Goal: Task Accomplishment & Management: Complete application form

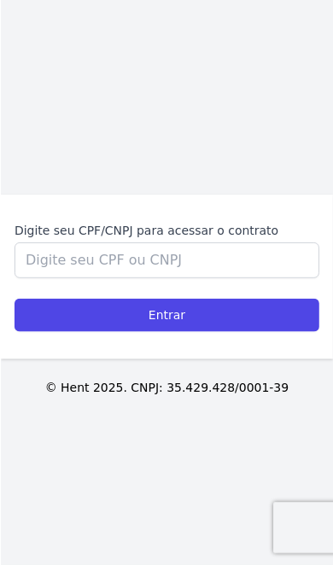
scroll to position [159, 0]
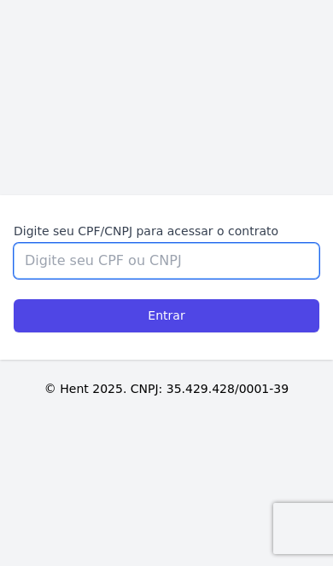
click at [61, 279] on input "Digite seu CPF/CNPJ para acessar o contrato" at bounding box center [166, 261] width 305 height 36
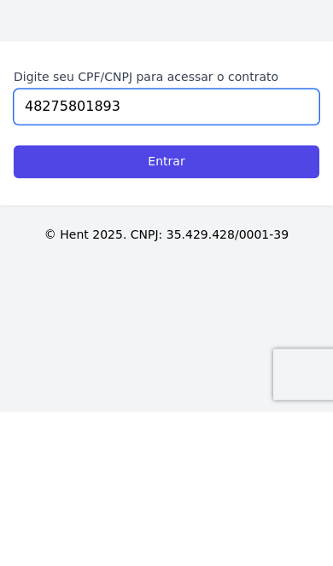
type input "48275801893"
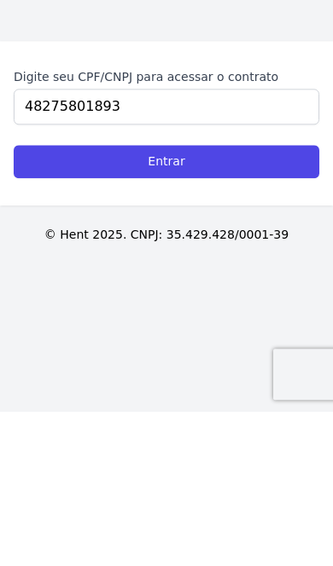
click at [45, 299] on input "Entrar" at bounding box center [166, 315] width 305 height 33
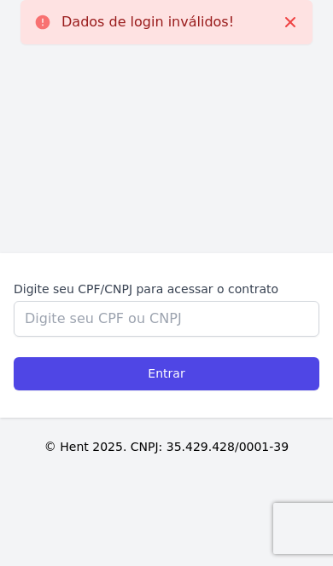
click at [252, 391] on input "Entrar" at bounding box center [166, 373] width 305 height 33
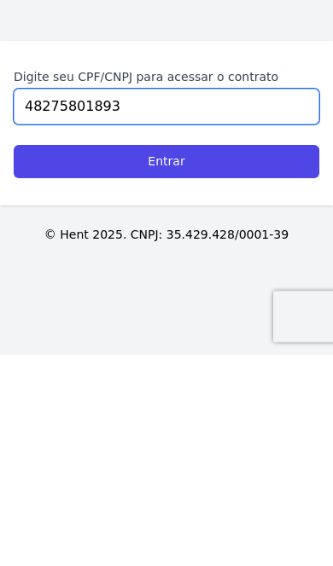
type input "48275801893"
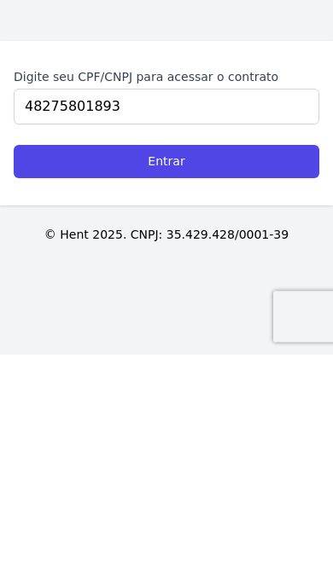
click at [55, 357] on input "Entrar" at bounding box center [166, 373] width 305 height 33
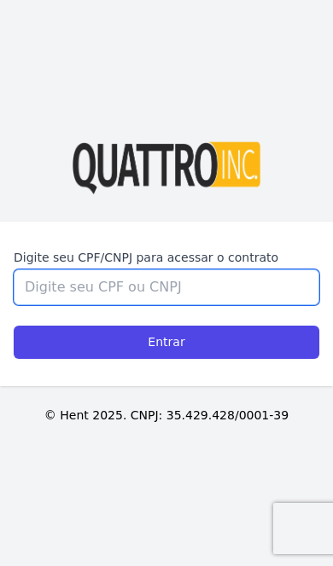
click at [64, 305] on input "Digite seu CPF/CNPJ para acessar o contrato" at bounding box center [166, 288] width 305 height 36
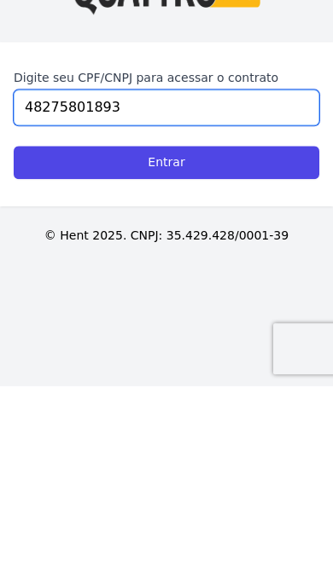
type input "48275801893"
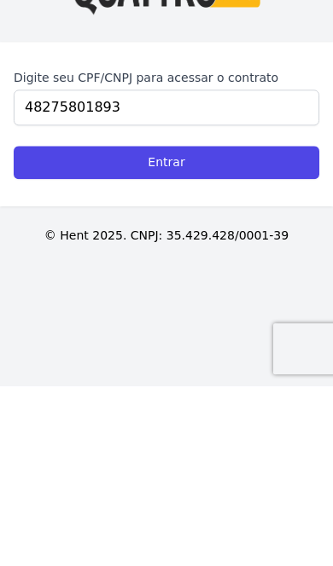
click at [291, 326] on input "Entrar" at bounding box center [166, 342] width 305 height 33
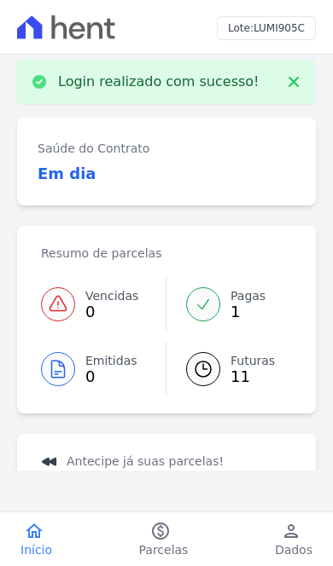
scroll to position [8, 0]
click at [43, 183] on h3 "Em dia" at bounding box center [67, 174] width 59 height 23
click at [252, 382] on span "11" at bounding box center [252, 378] width 44 height 14
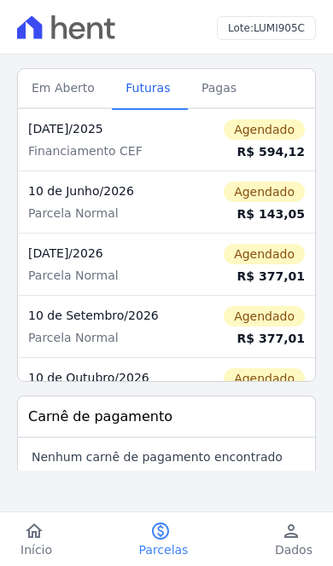
click at [205, 102] on span "Pagas" at bounding box center [218, 88] width 55 height 34
click at [198, 84] on span "Pagas" at bounding box center [218, 88] width 55 height 34
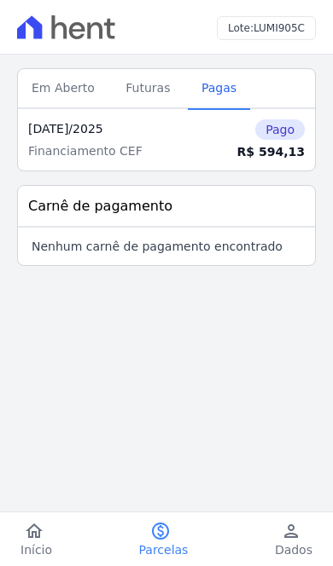
click at [151, 90] on span "Futuras" at bounding box center [147, 88] width 65 height 34
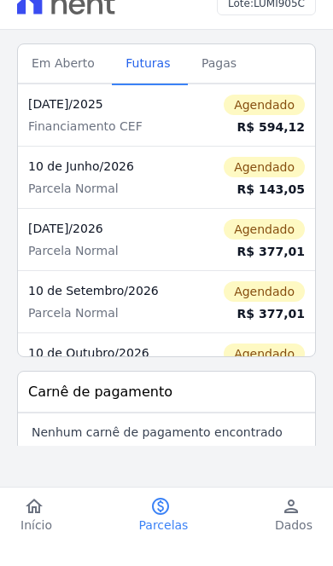
click at [214, 71] on span "Pagas" at bounding box center [218, 88] width 55 height 34
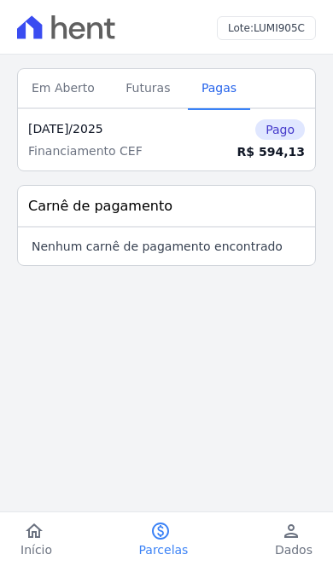
click at [154, 101] on span "Futuras" at bounding box center [147, 88] width 65 height 34
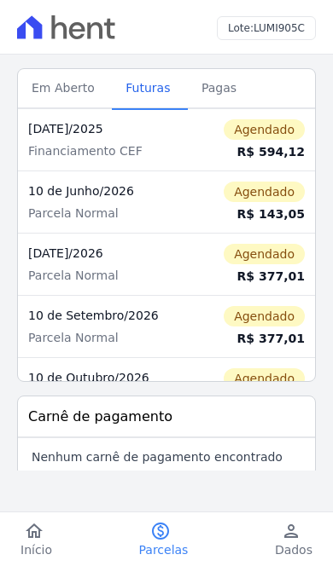
scroll to position [-1, 0]
click at [38, 90] on span "Em Aberto" at bounding box center [63, 88] width 84 height 34
click at [32, 87] on span "Em Aberto" at bounding box center [63, 88] width 84 height 34
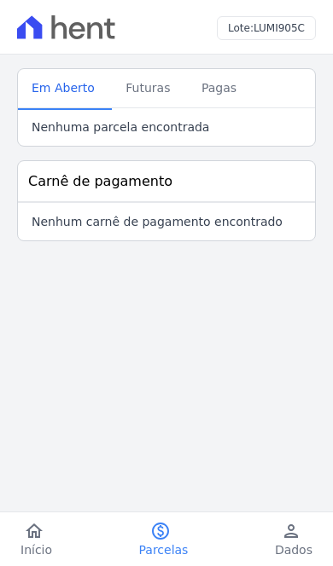
scroll to position [52, 0]
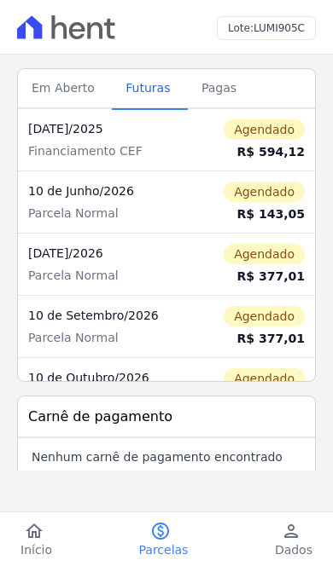
click at [41, 565] on html "home Início home Início paid Parcelas paid Parcelas person Dados person Dados l…" at bounding box center [166, 283] width 333 height 566
click at [32, 565] on html "home Início home Início paid Parcelas paid Parcelas person Dados person Dados l…" at bounding box center [166, 283] width 333 height 566
click at [26, 545] on span "Início" at bounding box center [36, 550] width 32 height 17
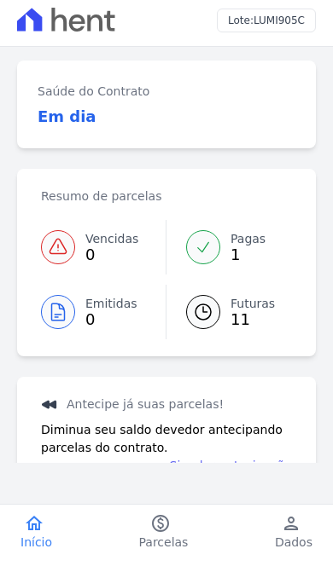
scroll to position [32, 0]
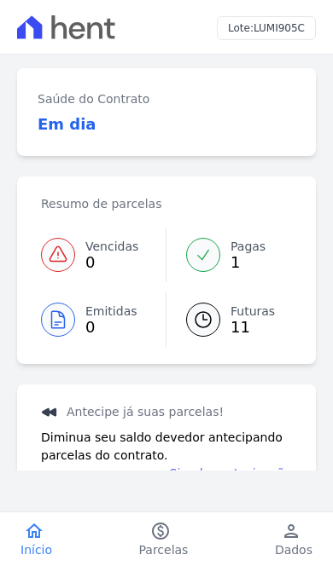
click at [257, 465] on link "Simular antecipação" at bounding box center [231, 474] width 122 height 18
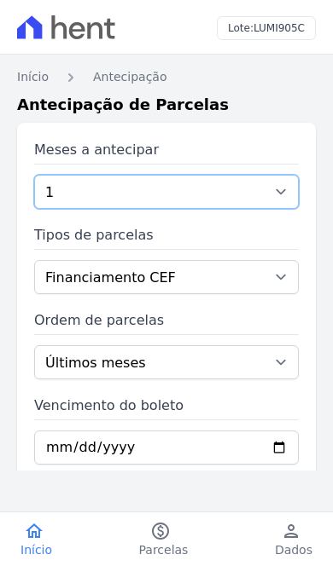
click at [49, 189] on select "1 2 3 4 5 6 7 8 9 10 11 12 13 14 15 16 17 18 19 20 21 22 23 24 25 26 27 28 29 3…" at bounding box center [166, 192] width 264 height 34
select select "2"
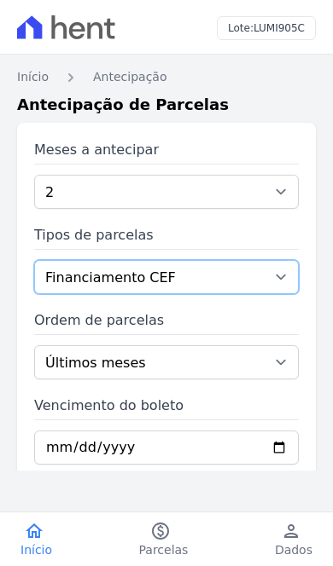
click at [55, 278] on select "Financiamento CEF Parcela Normal" at bounding box center [166, 277] width 264 height 34
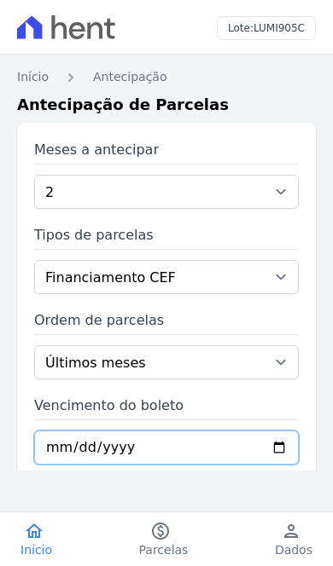
click at [241, 450] on input "Vencimento do boleto" at bounding box center [166, 448] width 264 height 34
type input "2025-09-05"
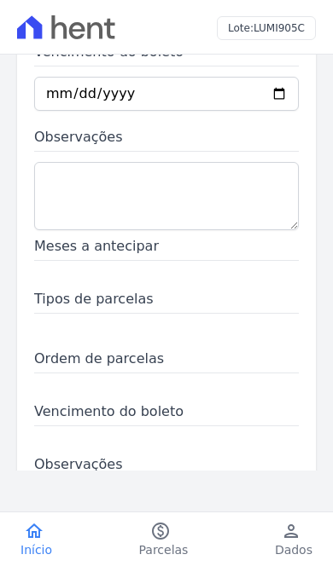
scroll to position [359, 0]
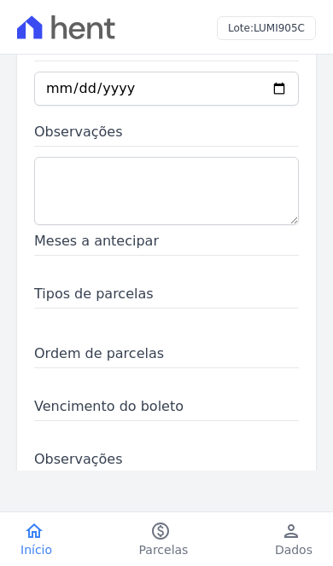
click at [35, 301] on span "Tipos de parcelas" at bounding box center [166, 296] width 264 height 25
click at [46, 294] on span "Tipos de parcelas" at bounding box center [166, 296] width 264 height 25
click at [53, 297] on span "Tipos de parcelas" at bounding box center [166, 296] width 264 height 25
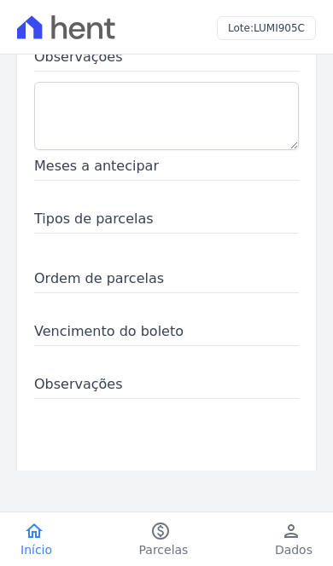
scroll to position [433, 0]
click at [48, 174] on span "Meses a antecipar" at bounding box center [166, 169] width 264 height 25
click at [273, 528] on link "person Dados" at bounding box center [293, 540] width 78 height 38
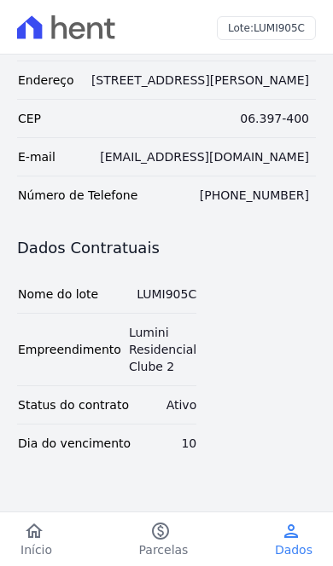
scroll to position [146, 0]
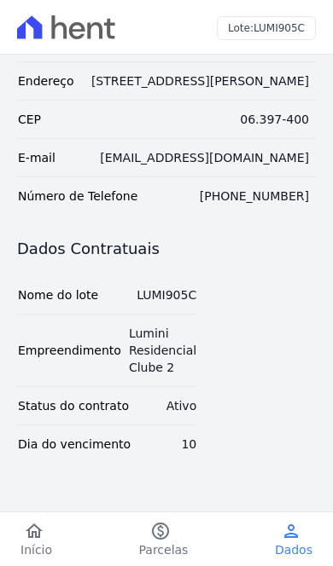
click at [37, 553] on span "Início" at bounding box center [36, 550] width 32 height 17
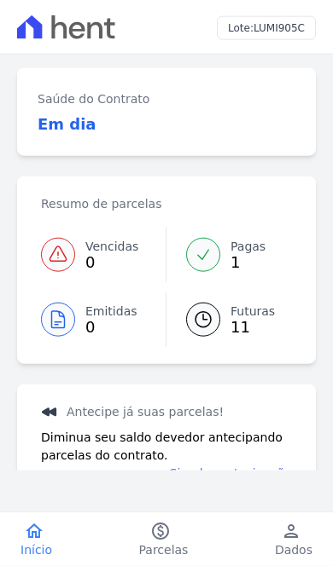
scroll to position [99, 0]
click at [253, 465] on link "Simular antecipação" at bounding box center [231, 474] width 122 height 18
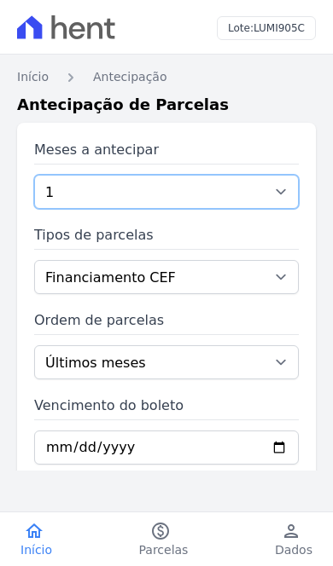
click at [237, 188] on select "1 2 3 4 5 6 7 8 9 10 11 12 13 14 15 16 17 18 19 20 21 22 23 24 25 26 27 28 29 3…" at bounding box center [166, 192] width 264 height 34
select select "3"
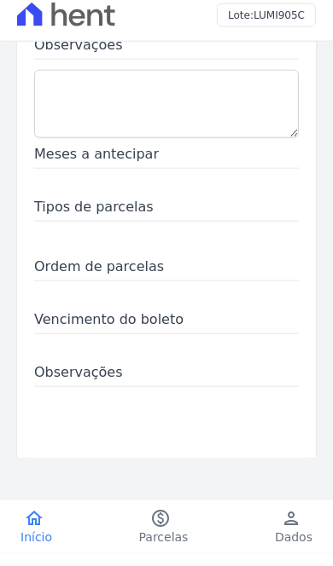
scroll to position [31, 0]
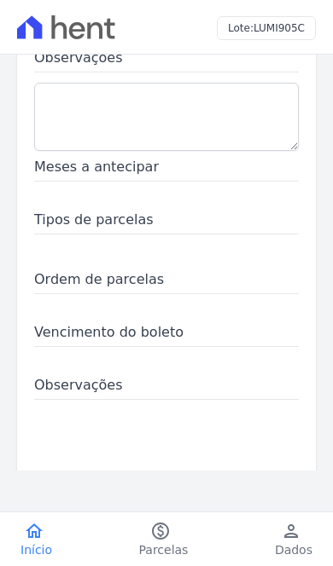
click at [272, 506] on button "Concluir" at bounding box center [269, 523] width 59 height 34
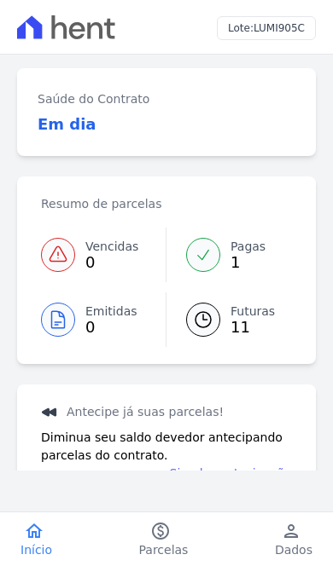
click at [254, 465] on link "Simular antecipação" at bounding box center [231, 474] width 122 height 18
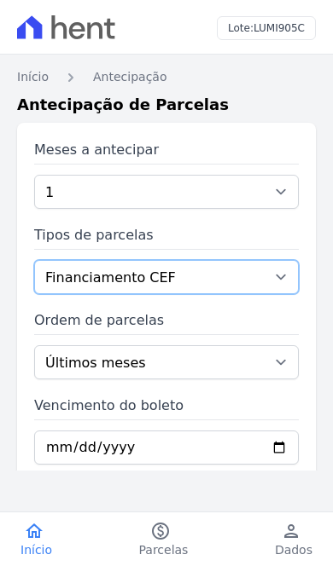
click at [164, 293] on select "Financiamento CEF Parcela Normal" at bounding box center [166, 277] width 264 height 34
select select "standard"
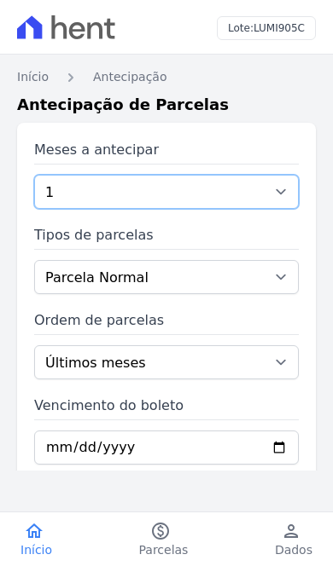
click at [234, 177] on select "1 2 3 4 5 6 7 8 9 10 11 12 13 14 15 16 17 18 19 20 21 22 23 24 25 26 27 28 29 3…" at bounding box center [166, 192] width 264 height 34
select select "3"
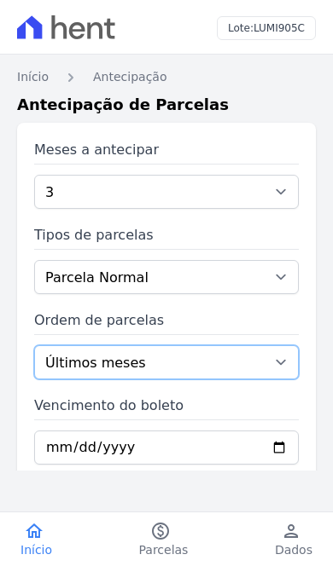
click at [212, 358] on select "Últimos meses Primeiros meses" at bounding box center [166, 362] width 264 height 34
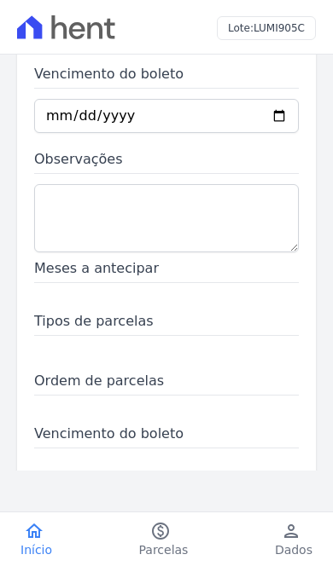
scroll to position [202, 0]
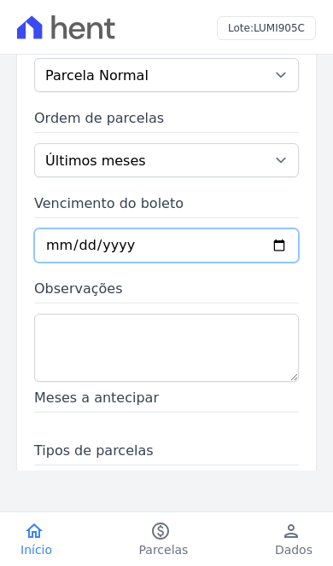
click at [212, 234] on input "Vencimento do boleto" at bounding box center [166, 246] width 264 height 34
type input "2025-09-05"
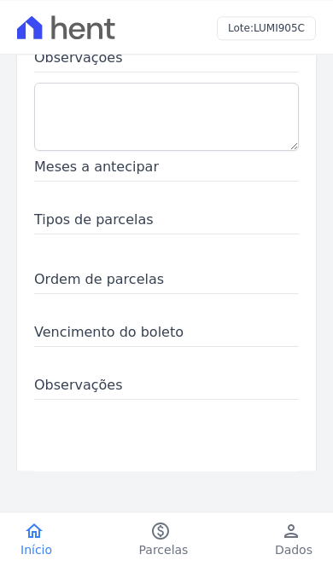
scroll to position [99, 0]
click at [189, 322] on span "Vencimento do boleto" at bounding box center [166, 334] width 264 height 25
click at [70, 322] on span "Vencimento do boleto" at bounding box center [166, 334] width 264 height 25
click at [123, 322] on div "Vencimento do boleto" at bounding box center [166, 345] width 264 height 46
click at [263, 322] on span "Vencimento do boleto" at bounding box center [166, 334] width 264 height 25
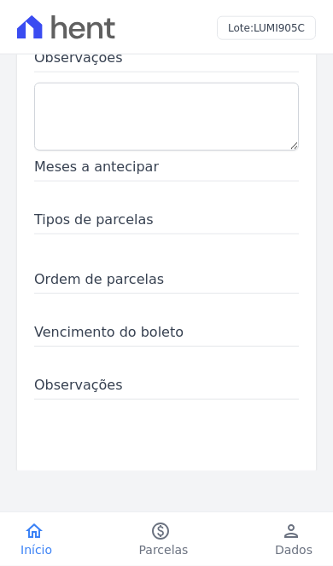
click at [282, 506] on button "Concluir" at bounding box center [269, 523] width 59 height 34
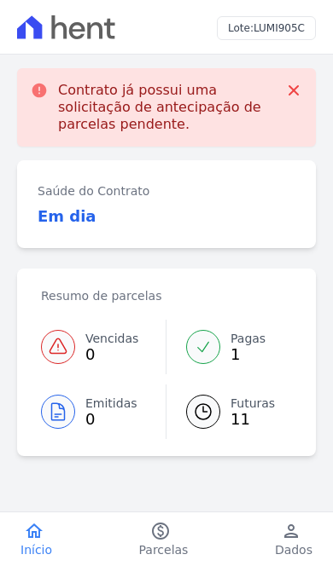
click at [294, 91] on icon at bounding box center [293, 90] width 10 height 10
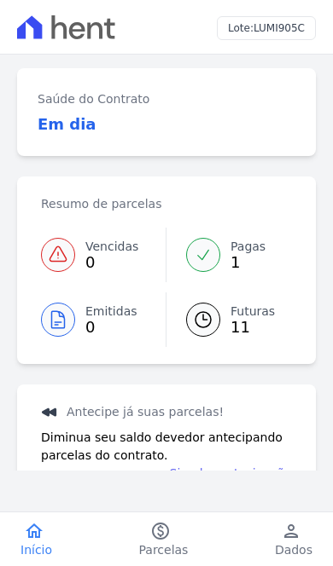
click at [253, 475] on link "Simular antecipação" at bounding box center [231, 474] width 122 height 18
click at [251, 476] on link "Simular antecipação" at bounding box center [231, 474] width 122 height 18
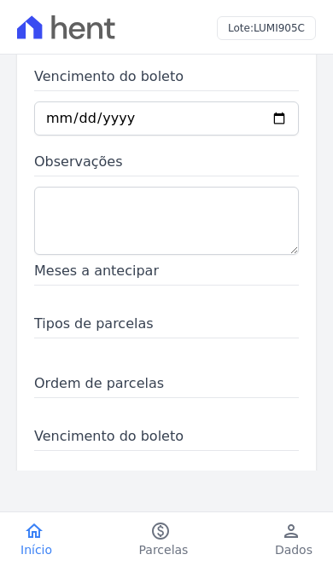
scroll to position [344, 0]
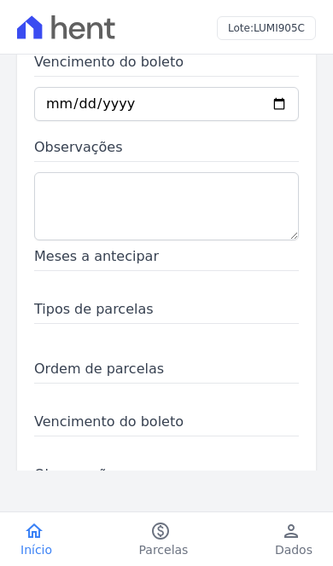
click at [171, 270] on span "Meses a antecipar" at bounding box center [166, 258] width 264 height 25
click at [116, 264] on span "Meses a antecipar" at bounding box center [166, 258] width 264 height 25
click at [109, 377] on span "Ordem de parcelas" at bounding box center [166, 371] width 264 height 25
click at [196, 371] on span "Ordem de parcelas" at bounding box center [166, 371] width 264 height 25
click at [285, 374] on span "Ordem de parcelas" at bounding box center [166, 371] width 264 height 25
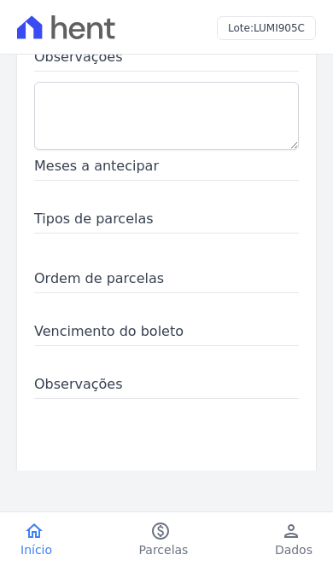
scroll to position [433, 0]
click at [187, 540] on link "paid Parcelas" at bounding box center [164, 540] width 90 height 38
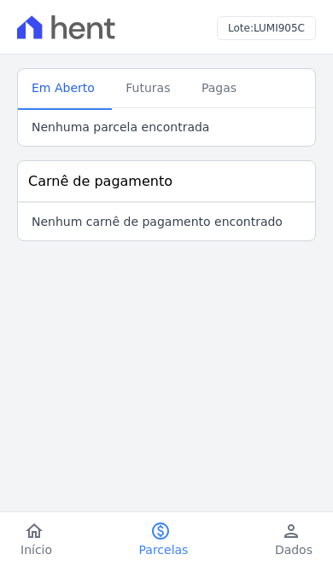
click at [220, 73] on span "Pagas" at bounding box center [218, 88] width 55 height 34
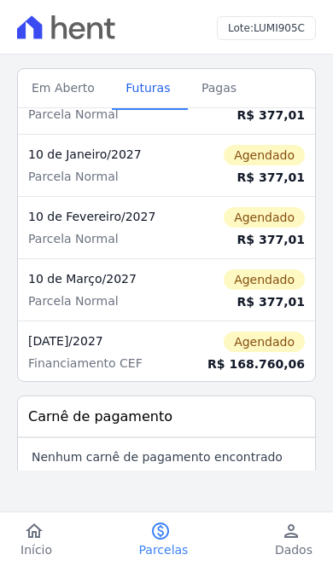
scroll to position [409, 0]
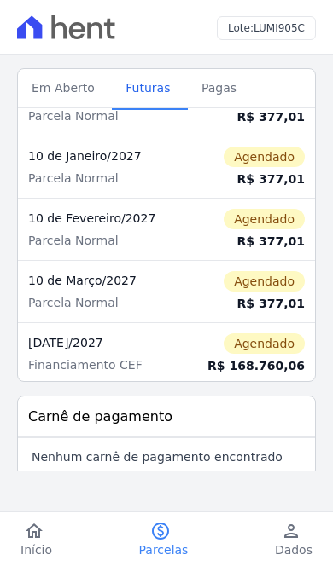
click at [233, 427] on div "Carnê de pagamento" at bounding box center [166, 418] width 297 height 42
click at [241, 416] on div "Carnê de pagamento" at bounding box center [166, 417] width 276 height 20
click at [246, 33] on h3 "Lote: LUMI905C" at bounding box center [266, 27] width 77 height 15
click at [212, 87] on span "Pagas" at bounding box center [218, 88] width 55 height 34
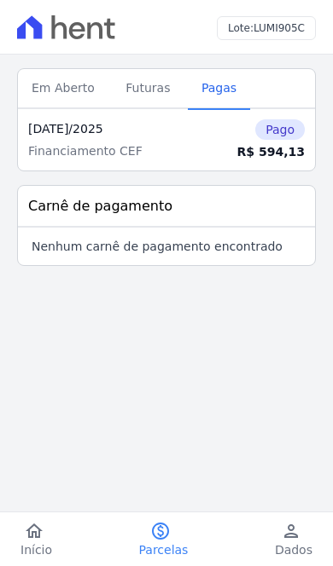
click at [284, 543] on span "Dados" at bounding box center [294, 550] width 38 height 17
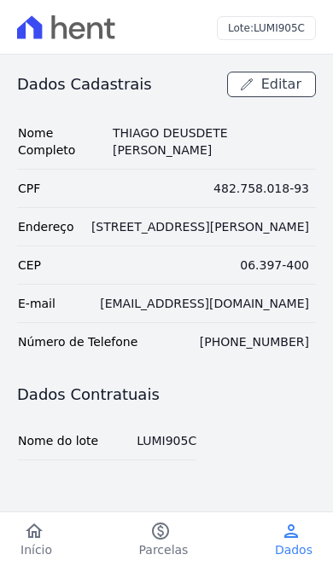
click at [40, 533] on icon "home" at bounding box center [34, 531] width 20 height 20
click at [167, 536] on icon "paid" at bounding box center [160, 531] width 20 height 20
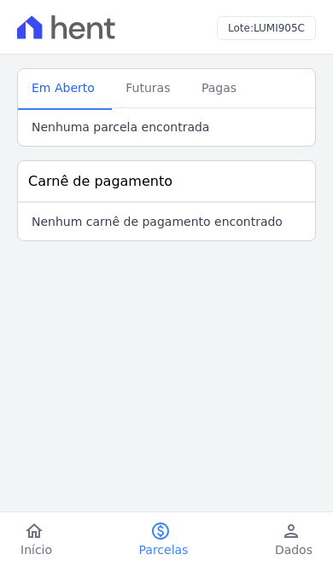
click at [159, 95] on span "Futuras" at bounding box center [147, 88] width 65 height 34
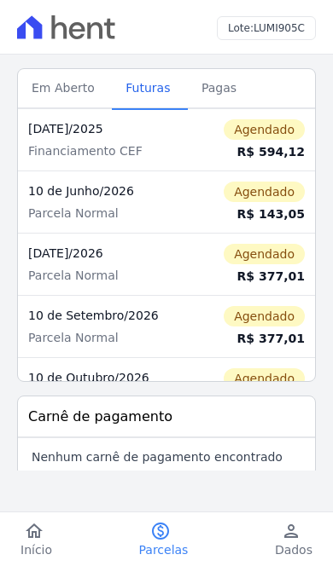
click at [214, 90] on span "Pagas" at bounding box center [218, 88] width 55 height 34
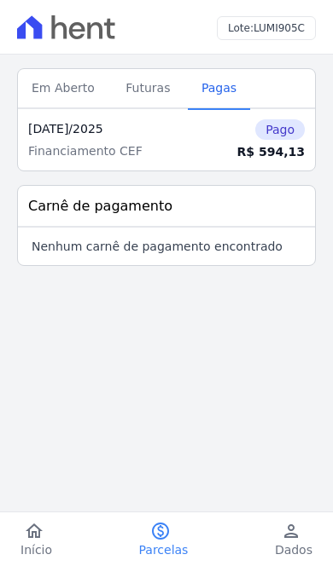
click at [136, 98] on span "Futuras" at bounding box center [147, 88] width 65 height 34
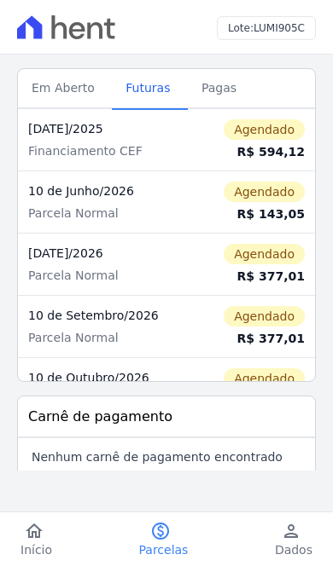
click at [206, 86] on span "Pagas" at bounding box center [218, 88] width 55 height 34
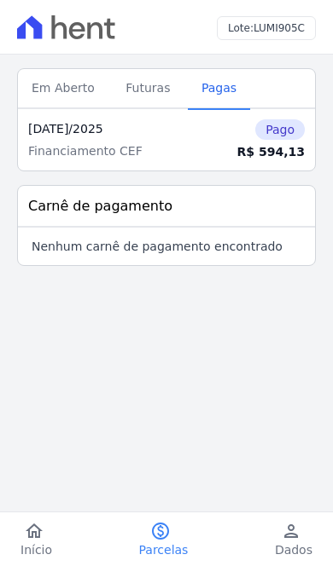
click at [155, 85] on span "Futuras" at bounding box center [147, 88] width 65 height 34
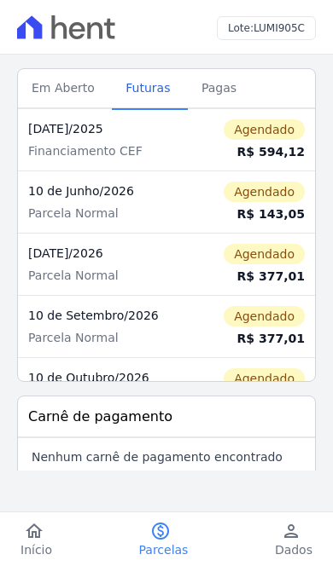
click at [212, 85] on span "Pagas" at bounding box center [218, 88] width 55 height 34
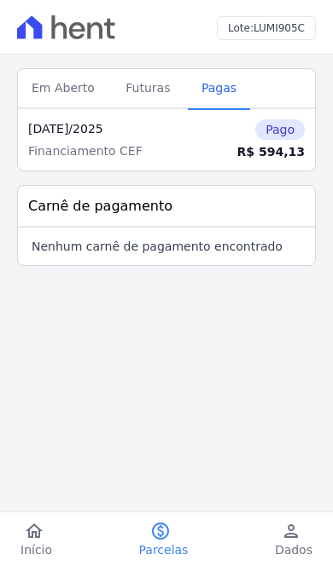
click at [67, 84] on span "Em Aberto" at bounding box center [63, 88] width 84 height 34
